Goal: Navigation & Orientation: Understand site structure

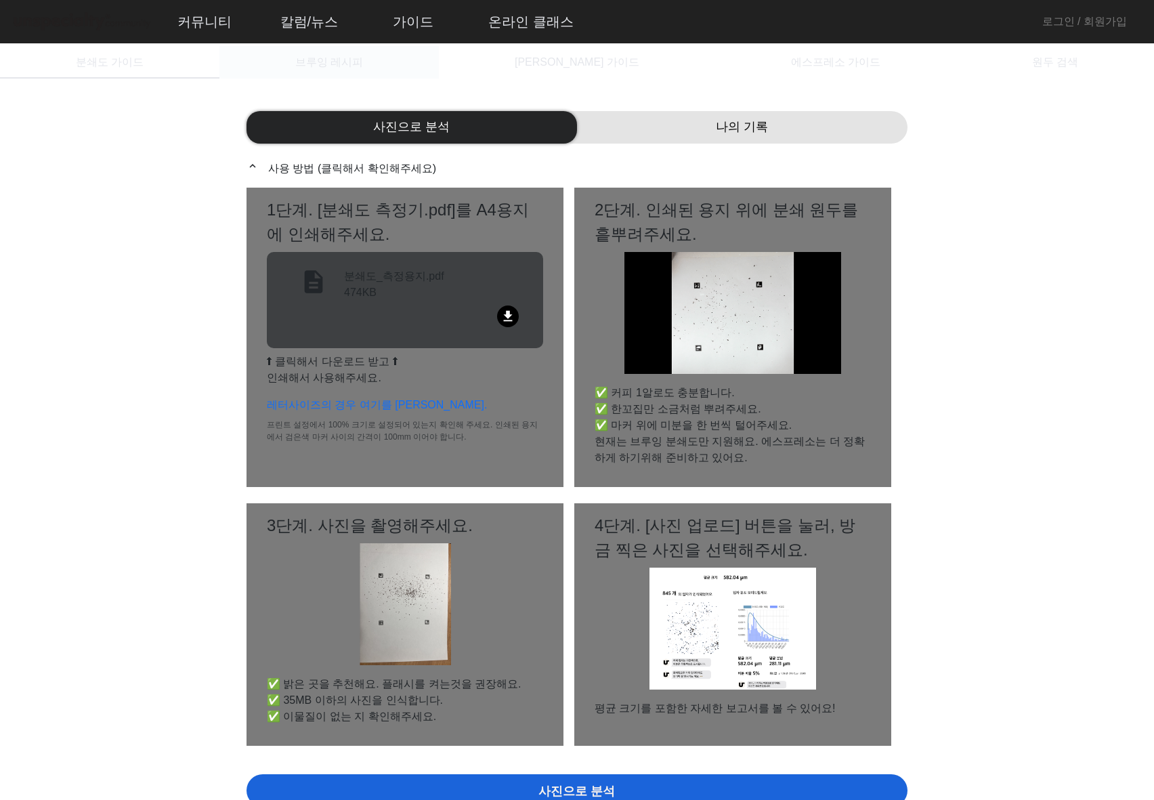
click at [363, 72] on span "브루잉 레시피" at bounding box center [329, 62] width 68 height 33
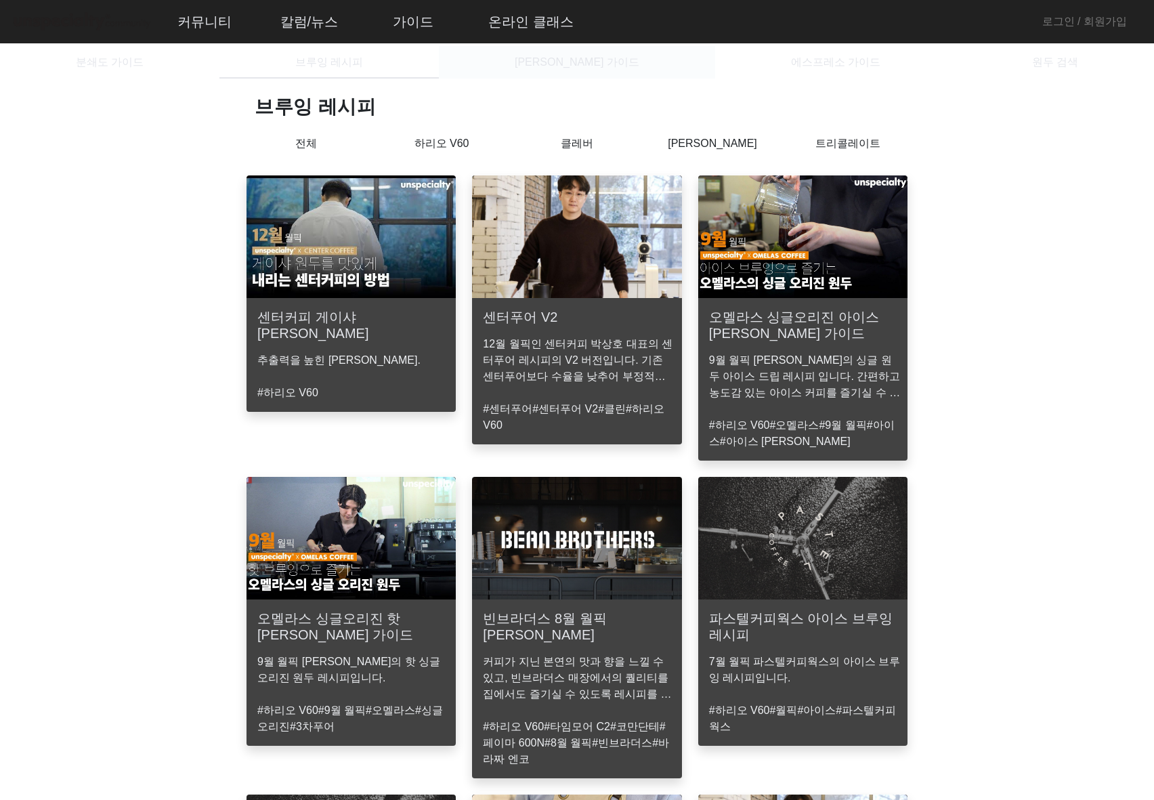
click at [551, 73] on span "[PERSON_NAME] 가이드" at bounding box center [577, 62] width 125 height 33
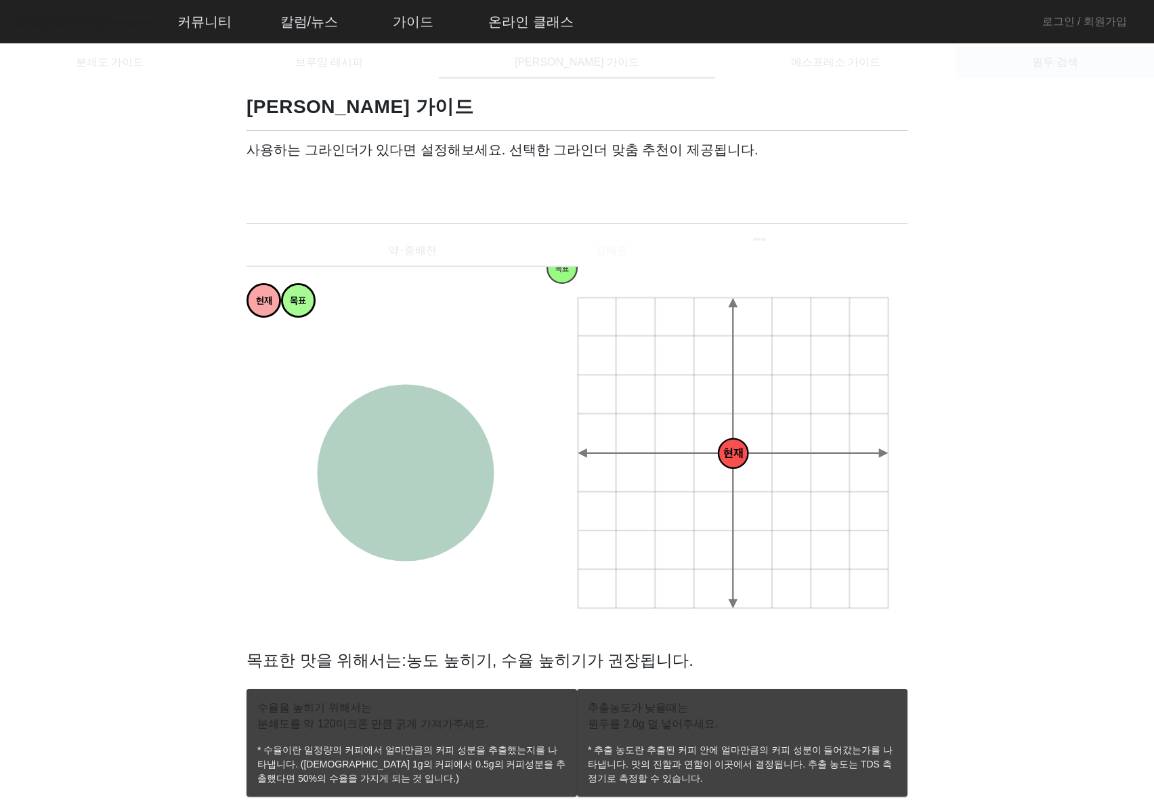
click at [1019, 64] on div "원두 검색" at bounding box center [1056, 62] width 198 height 33
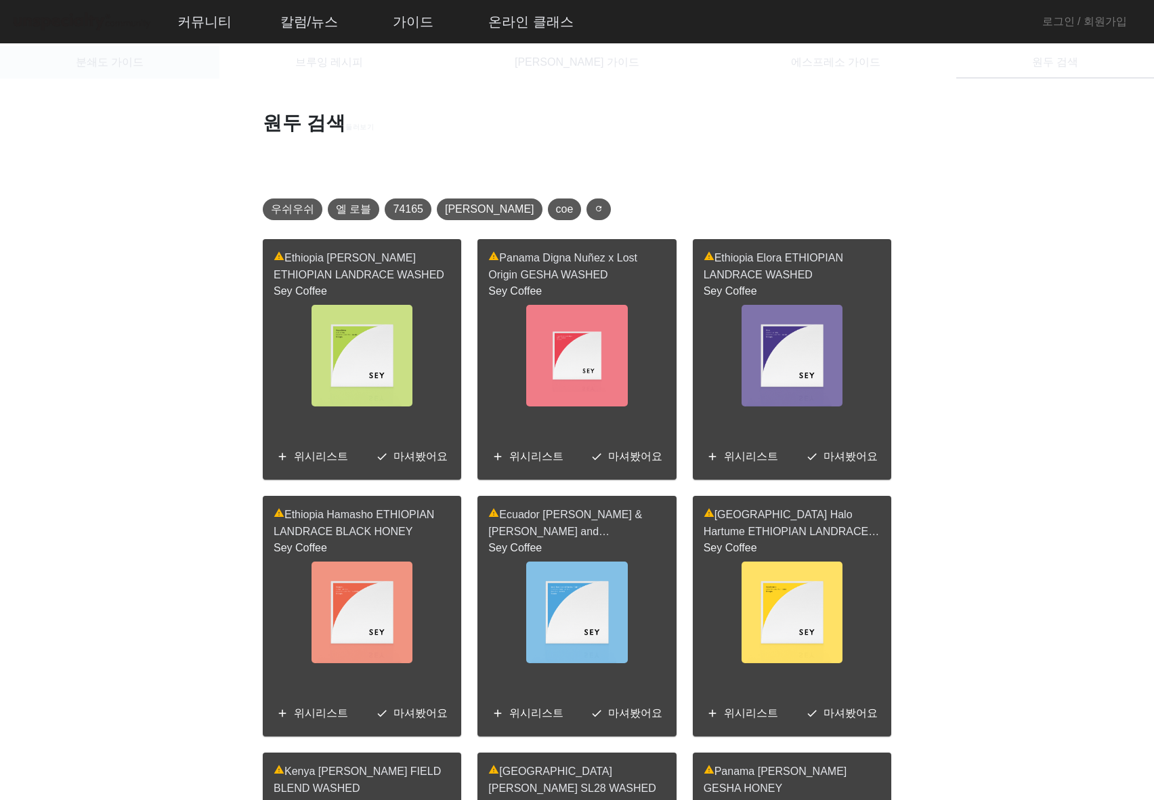
click at [173, 58] on div "분쇄도 가이드" at bounding box center [109, 62] width 219 height 33
